Goal: Transaction & Acquisition: Obtain resource

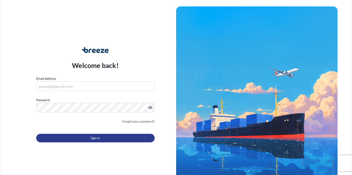
type input "[EMAIL_ADDRESS][DOMAIN_NAME]"
click at [84, 141] on button "Sign In" at bounding box center [95, 138] width 118 height 9
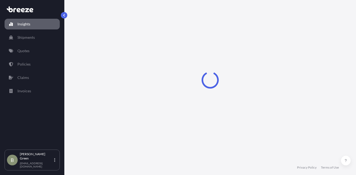
select select "2025"
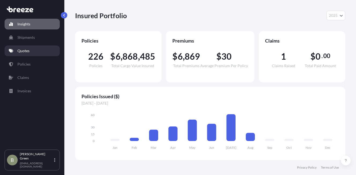
click at [19, 51] on p "Quotes" at bounding box center [23, 50] width 12 height 5
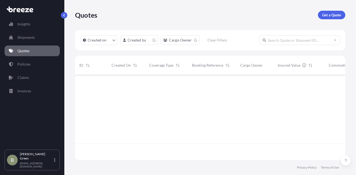
scroll to position [84, 266]
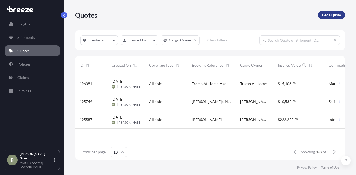
click at [331, 15] on p "Get a Quote" at bounding box center [331, 14] width 19 height 5
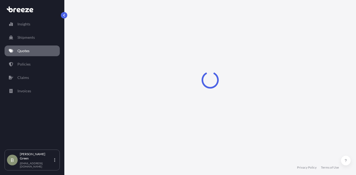
select select "Sea"
select select "1"
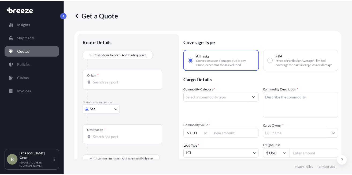
scroll to position [9, 0]
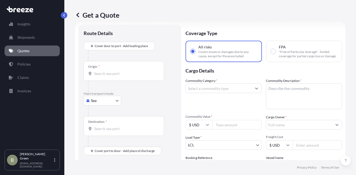
click at [102, 103] on body "Insights Shipments Quotes Policies Claims Invoices B [PERSON_NAME] [EMAIL_ADDRE…" at bounding box center [178, 87] width 356 height 175
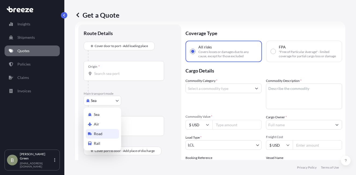
click at [97, 135] on span "Road" at bounding box center [98, 133] width 9 height 5
select select "Road"
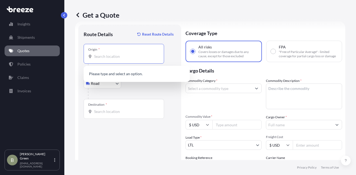
click at [100, 58] on input "Origin *" at bounding box center [125, 56] width 63 height 5
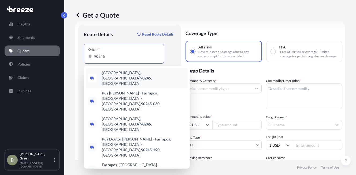
click at [114, 76] on span "[GEOGRAPHIC_DATA] , [GEOGRAPHIC_DATA]" at bounding box center [144, 78] width 84 height 16
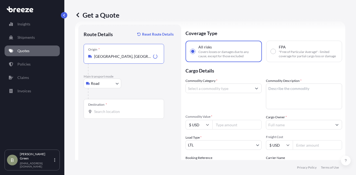
type input "[GEOGRAPHIC_DATA], [GEOGRAPHIC_DATA]"
click at [102, 109] on div "Destination *" at bounding box center [124, 109] width 80 height 20
click at [102, 109] on input "Destination *" at bounding box center [125, 111] width 63 height 5
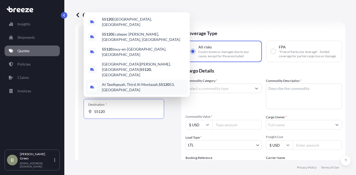
drag, startPoint x: 108, startPoint y: 112, endPoint x: 87, endPoint y: 113, distance: 21.4
click at [87, 113] on div "Destination * 55120" at bounding box center [124, 109] width 80 height 20
click at [94, 113] on input "55120" at bounding box center [125, 111] width 63 height 5
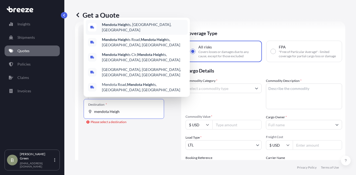
click at [125, 27] on b "Mendota Heigh" at bounding box center [115, 24] width 26 height 5
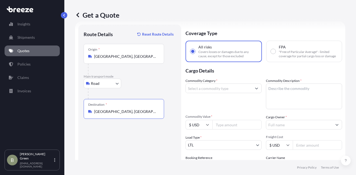
type input "[GEOGRAPHIC_DATA], [GEOGRAPHIC_DATA], [GEOGRAPHIC_DATA]"
click at [211, 93] on input "Commodity Category *" at bounding box center [219, 89] width 66 height 10
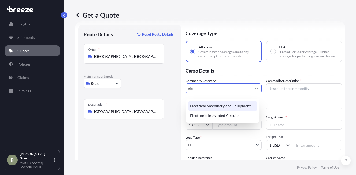
click at [207, 108] on div "Electrical Machinery and Equipment" at bounding box center [222, 106] width 69 height 10
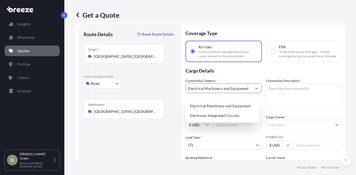
type input "Electrical Machinery and Equipment"
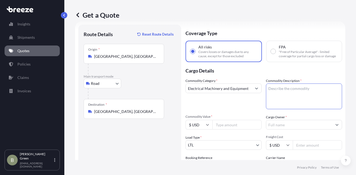
click at [299, 91] on textarea "Commodity Description *" at bounding box center [304, 97] width 76 height 26
type textarea "Servers"
click at [224, 130] on input "Commodity Value *" at bounding box center [236, 125] width 49 height 10
type input "25000"
click at [273, 128] on input "Cargo Owner *" at bounding box center [299, 125] width 66 height 10
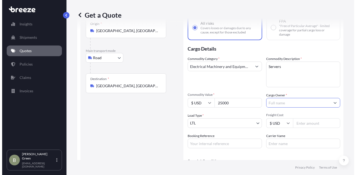
scroll to position [62, 0]
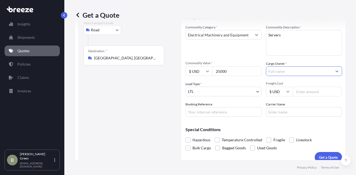
click at [213, 117] on input "Booking Reference" at bounding box center [223, 112] width 76 height 10
type input "Quantum"
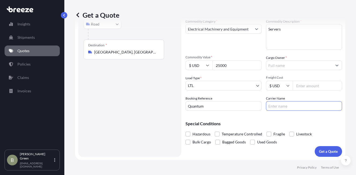
scroll to position [72, 0]
click at [297, 88] on input "Freight Cost" at bounding box center [316, 86] width 49 height 10
click at [299, 88] on input "Freight Cost" at bounding box center [316, 86] width 49 height 10
type input "400"
click at [288, 115] on div "Special Conditions Hazardous Temperature Controlled Fragile Livestock Bulk Carg…" at bounding box center [263, 130] width 156 height 31
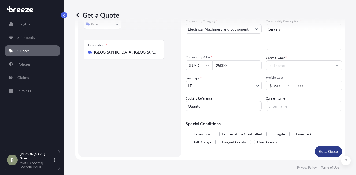
click at [322, 151] on p "Get a Quote" at bounding box center [328, 151] width 19 height 5
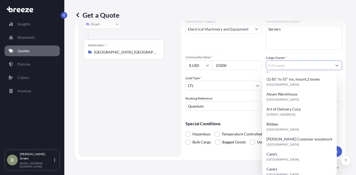
click at [284, 67] on input "Cargo Owner *" at bounding box center [299, 66] width 66 height 10
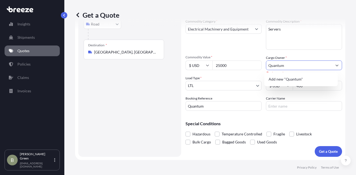
type input "Quantum"
click at [305, 117] on div "Special Conditions Hazardous Temperature Controlled Fragile Livestock Bulk Carg…" at bounding box center [263, 130] width 156 height 31
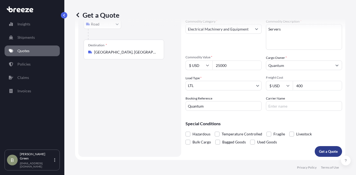
click at [322, 151] on p "Get a Quote" at bounding box center [328, 151] width 19 height 5
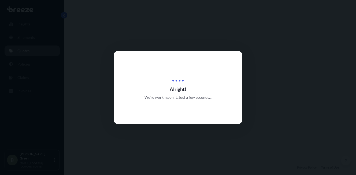
select select "Road"
select select "1"
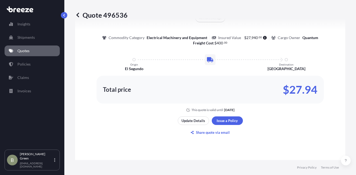
scroll to position [344, 0]
